Goal: Task Accomplishment & Management: Manage account settings

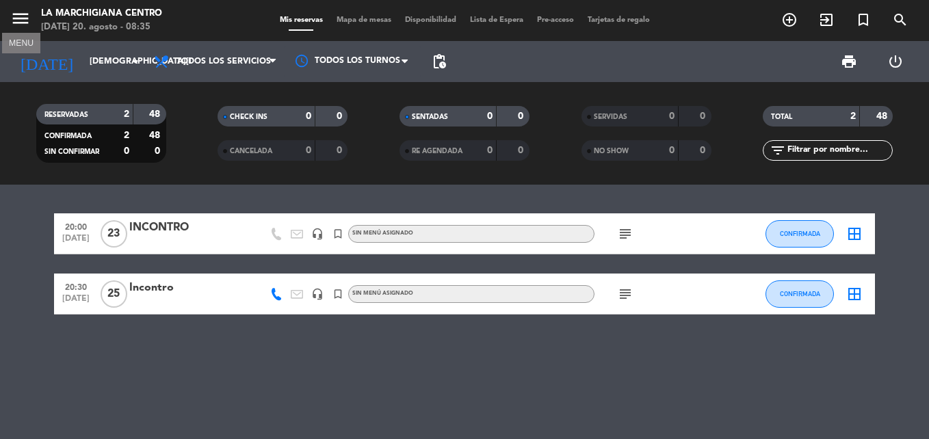
click at [21, 19] on icon "menu" at bounding box center [20, 18] width 21 height 21
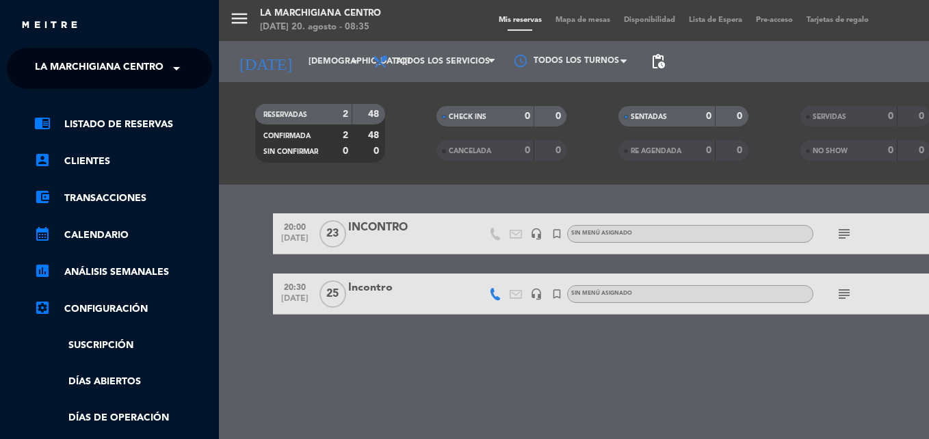
click at [141, 68] on span "La Marchigiana Centro" at bounding box center [99, 68] width 129 height 29
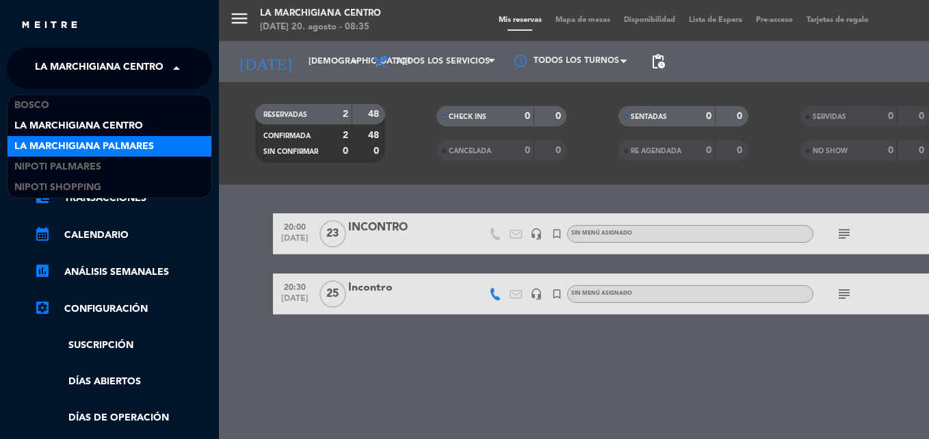
click at [137, 142] on span "La Marchigiana Palmares" at bounding box center [84, 147] width 140 height 16
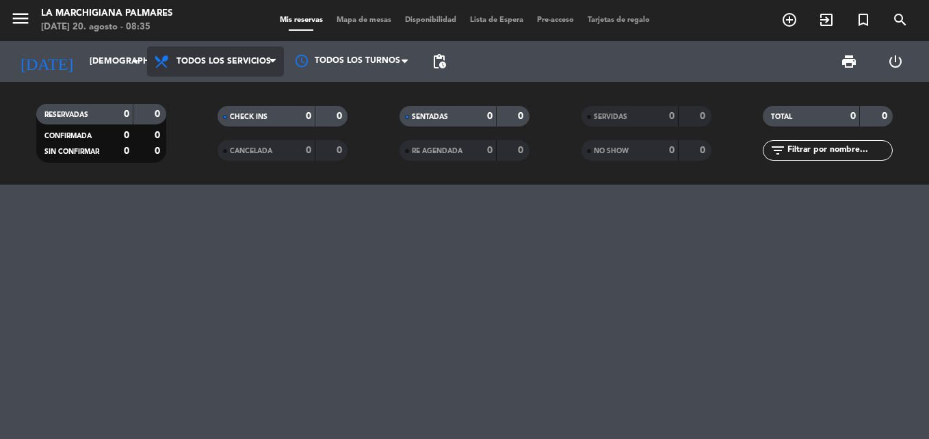
click at [246, 55] on span "Todos los servicios" at bounding box center [215, 62] width 137 height 30
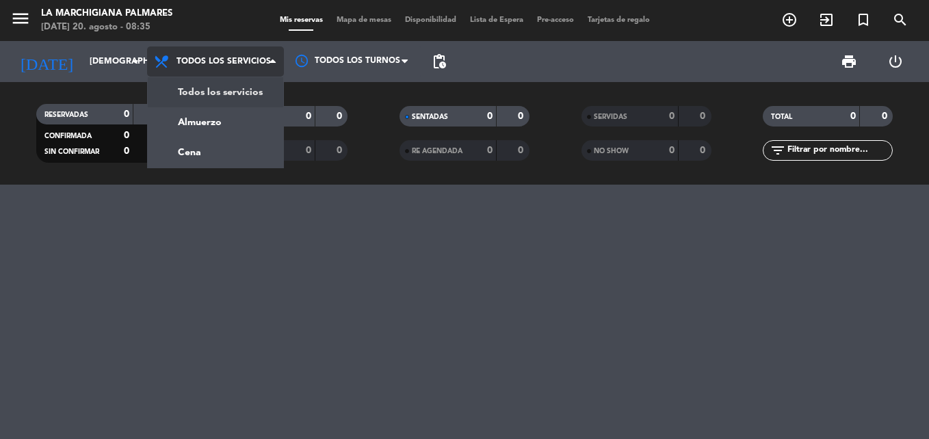
click at [242, 54] on span "Todos los servicios" at bounding box center [215, 62] width 137 height 30
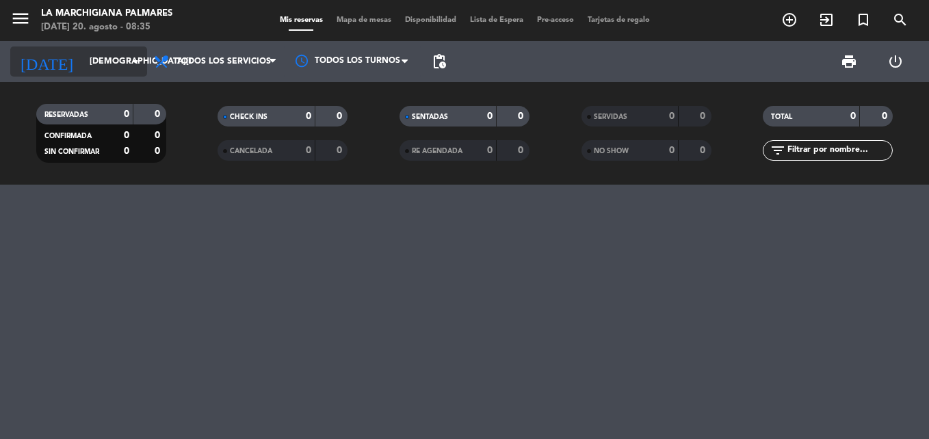
click at [112, 57] on input "[DEMOGRAPHIC_DATA][DATE]" at bounding box center [141, 61] width 116 height 23
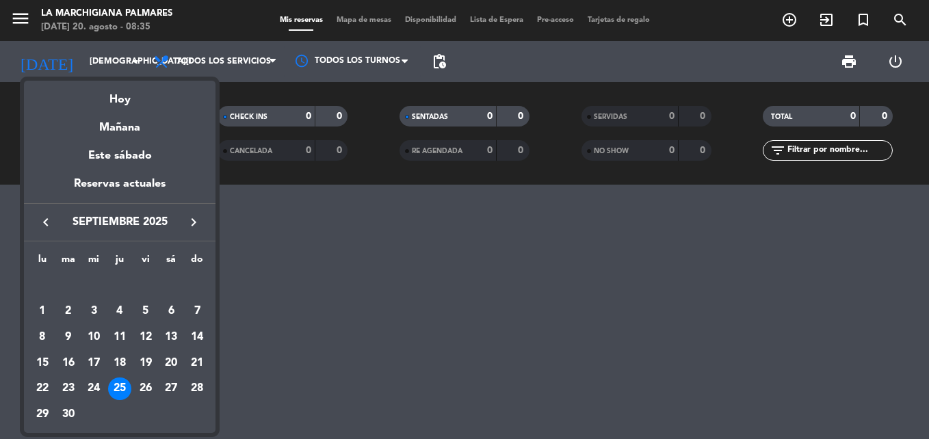
click at [46, 218] on icon "keyboard_arrow_left" at bounding box center [46, 222] width 16 height 16
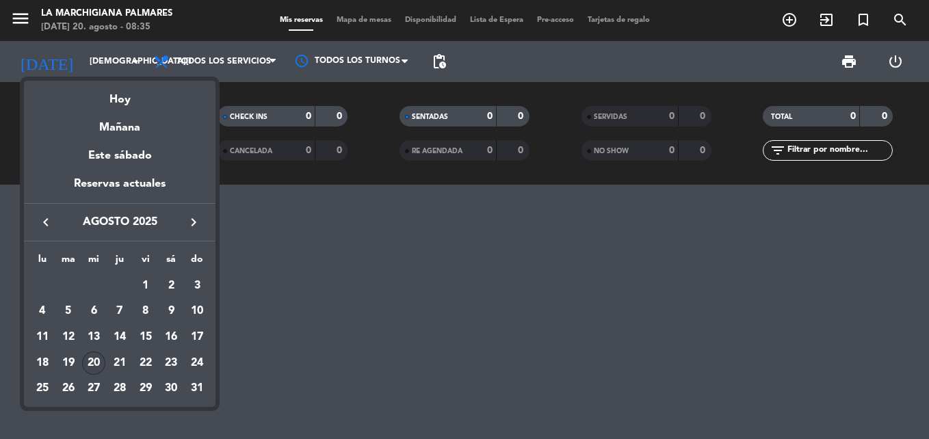
click at [96, 358] on div "20" at bounding box center [93, 363] width 23 height 23
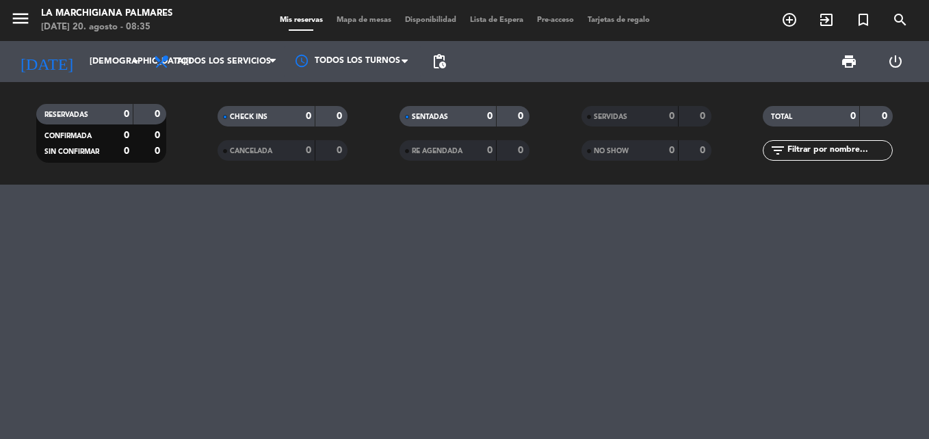
type input "mié. 20 ago."
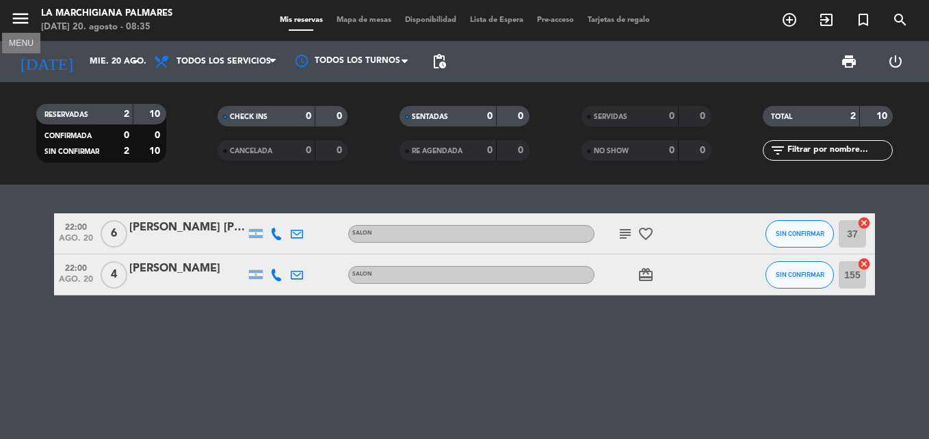
click at [24, 14] on icon "menu" at bounding box center [20, 18] width 21 height 21
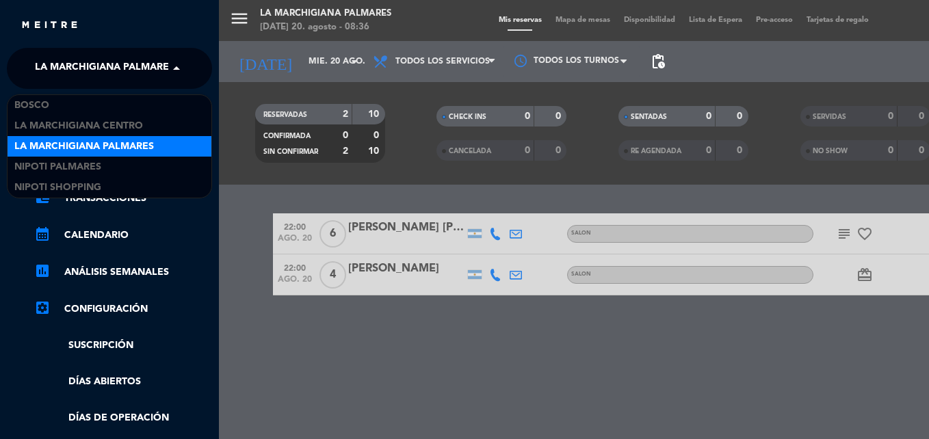
click at [125, 60] on span "La Marchigiana Palmares" at bounding box center [105, 68] width 140 height 29
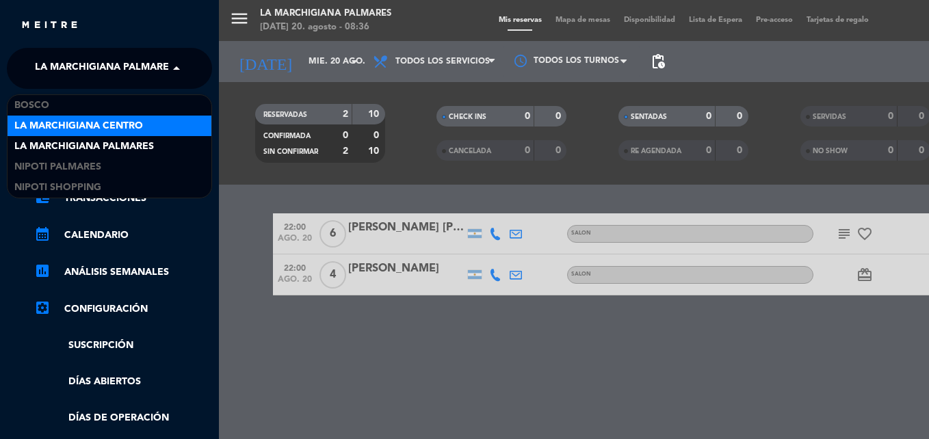
click at [117, 127] on span "La Marchigiana Centro" at bounding box center [78, 126] width 129 height 16
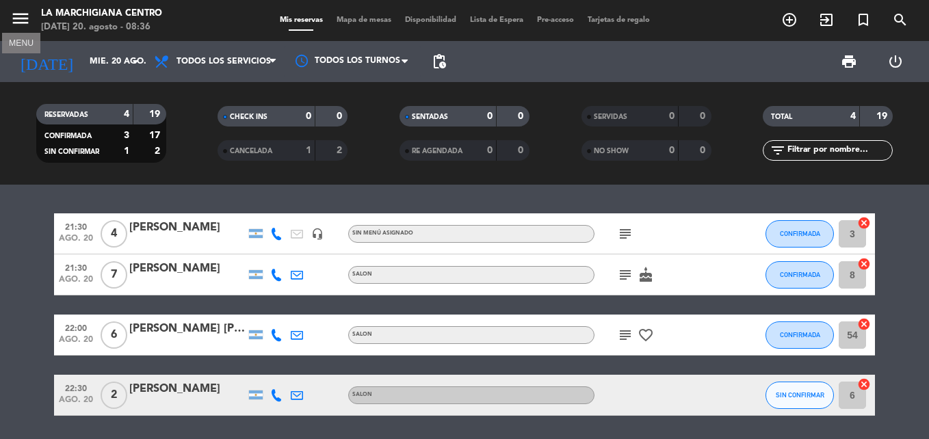
click at [23, 15] on icon "menu" at bounding box center [20, 18] width 21 height 21
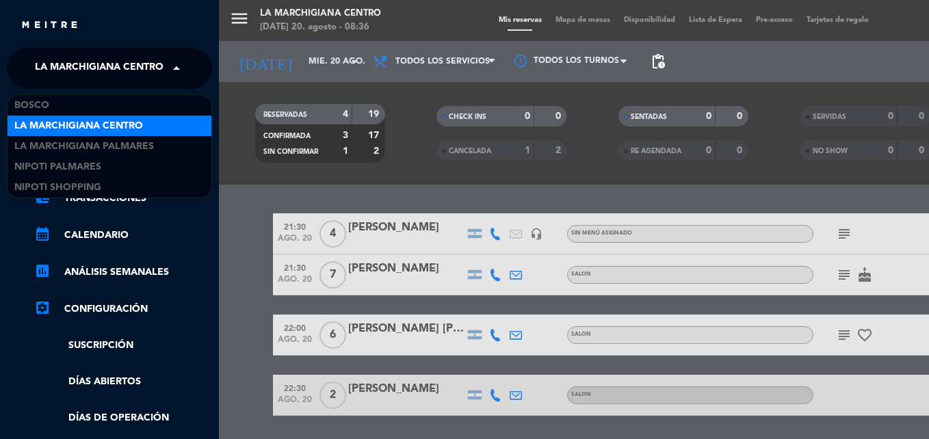
click at [173, 74] on span at bounding box center [179, 68] width 23 height 29
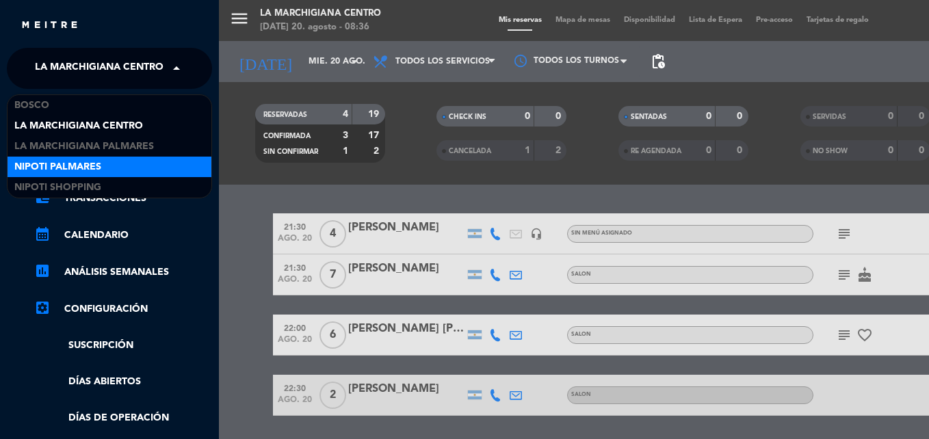
click at [123, 168] on div "Nipoti Palmares" at bounding box center [110, 167] width 204 height 21
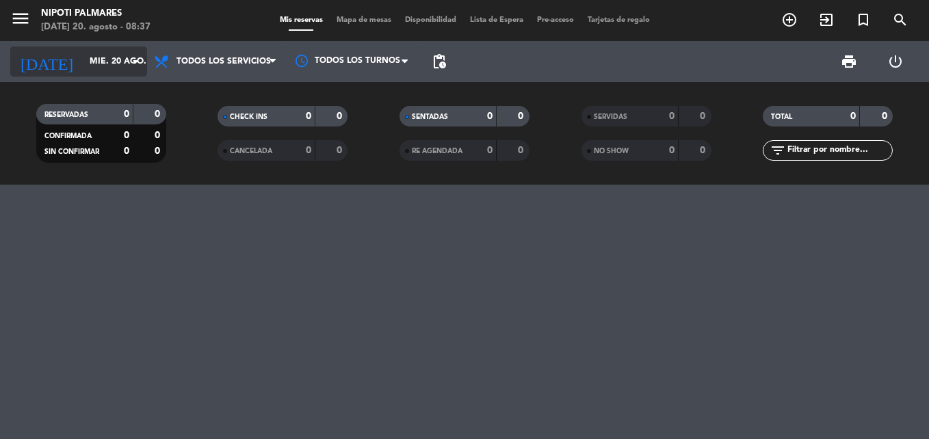
click at [131, 64] on icon "arrow_drop_down" at bounding box center [135, 61] width 16 height 16
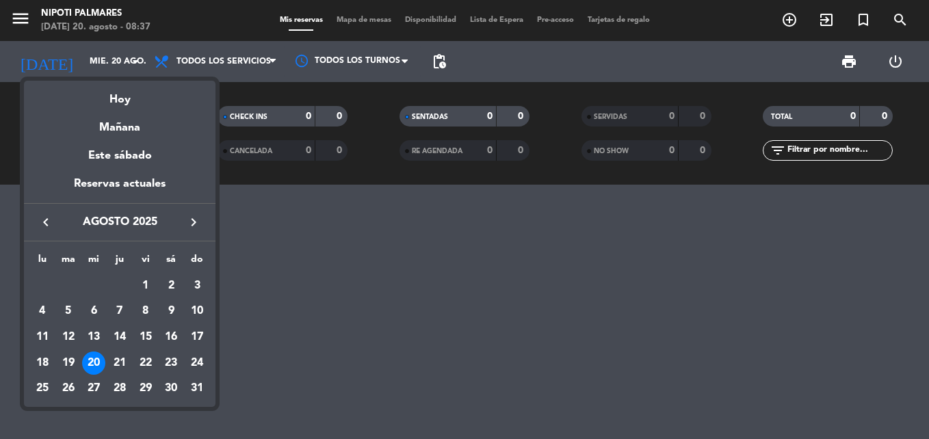
click at [313, 280] on div at bounding box center [464, 219] width 929 height 439
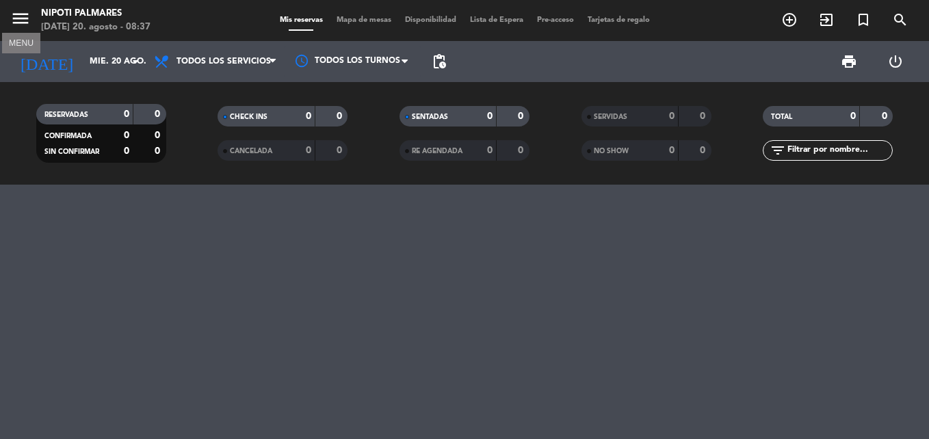
click at [23, 21] on icon "menu" at bounding box center [20, 18] width 21 height 21
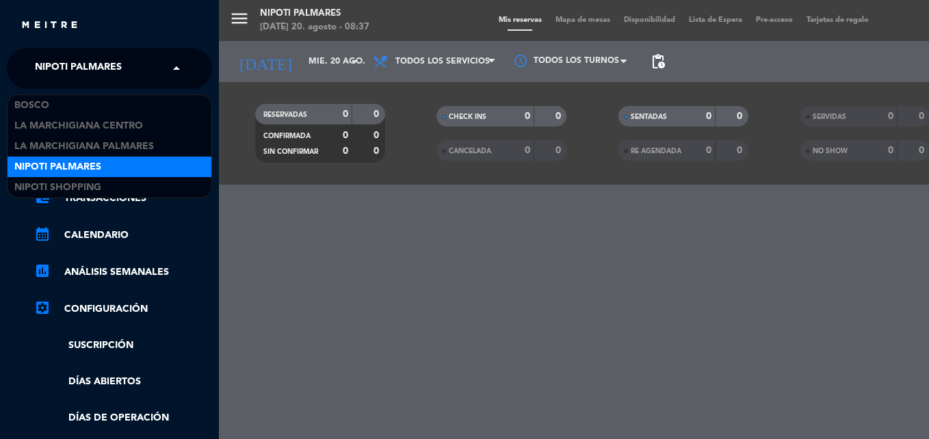
click at [160, 65] on input "text" at bounding box center [110, 69] width 167 height 30
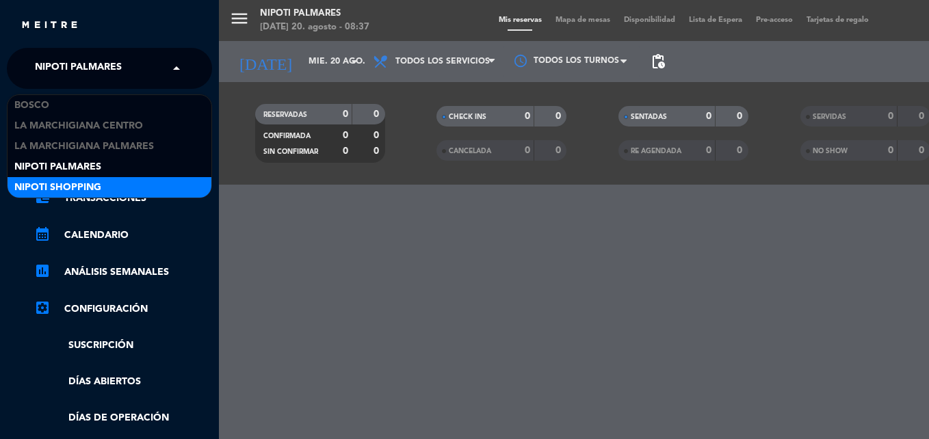
click at [114, 187] on div "Nipoti Shopping" at bounding box center [110, 187] width 204 height 21
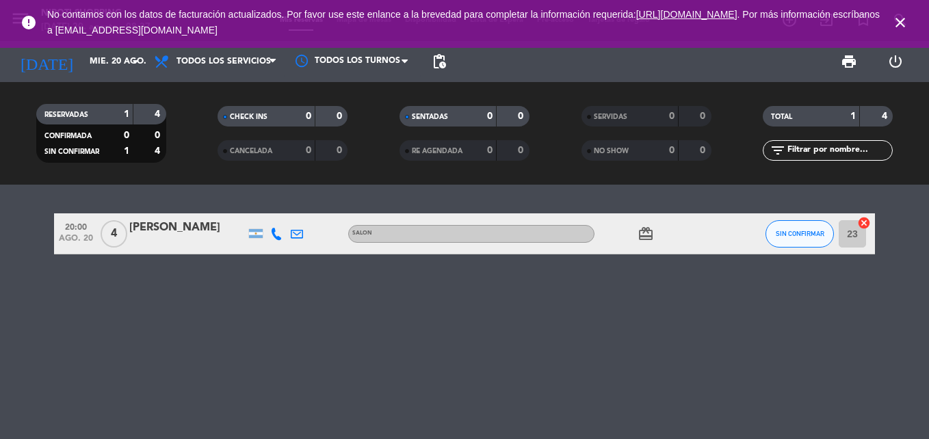
click at [899, 19] on icon "close" at bounding box center [900, 22] width 16 height 16
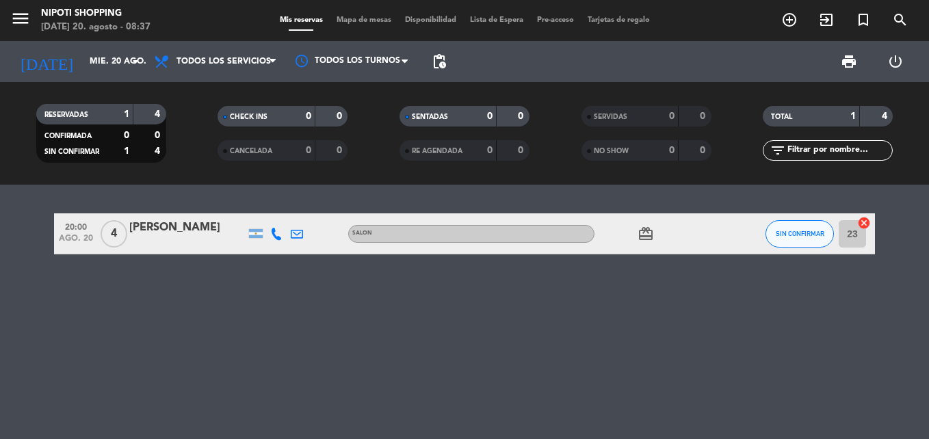
click at [86, 12] on div "Nipoti Shopping" at bounding box center [95, 14] width 109 height 14
click at [19, 16] on icon "menu" at bounding box center [20, 18] width 21 height 21
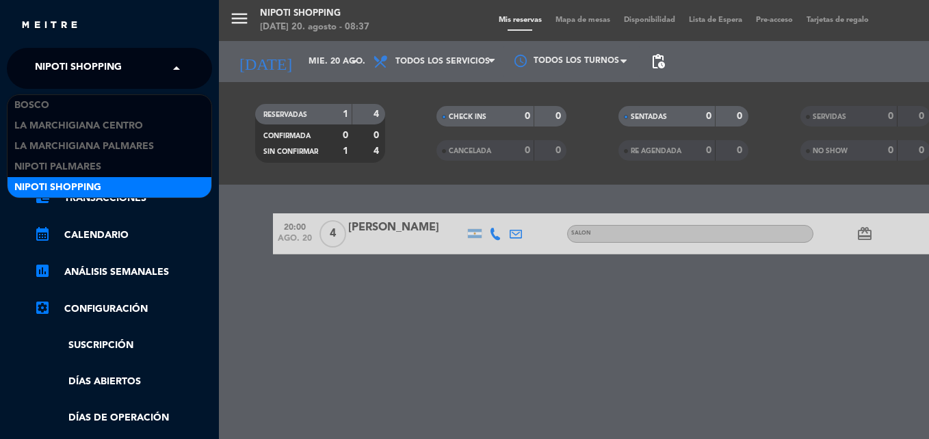
click at [168, 66] on span at bounding box center [179, 68] width 23 height 29
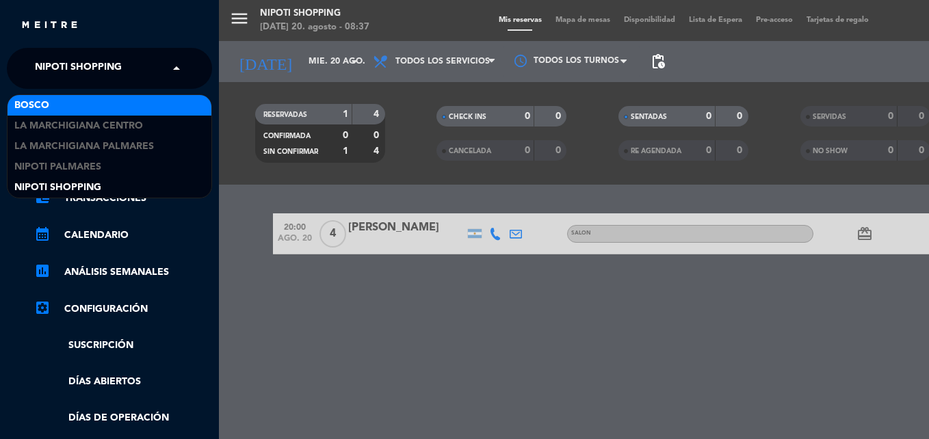
click at [101, 101] on div "Bosco" at bounding box center [110, 105] width 204 height 21
